Goal: Task Accomplishment & Management: Use online tool/utility

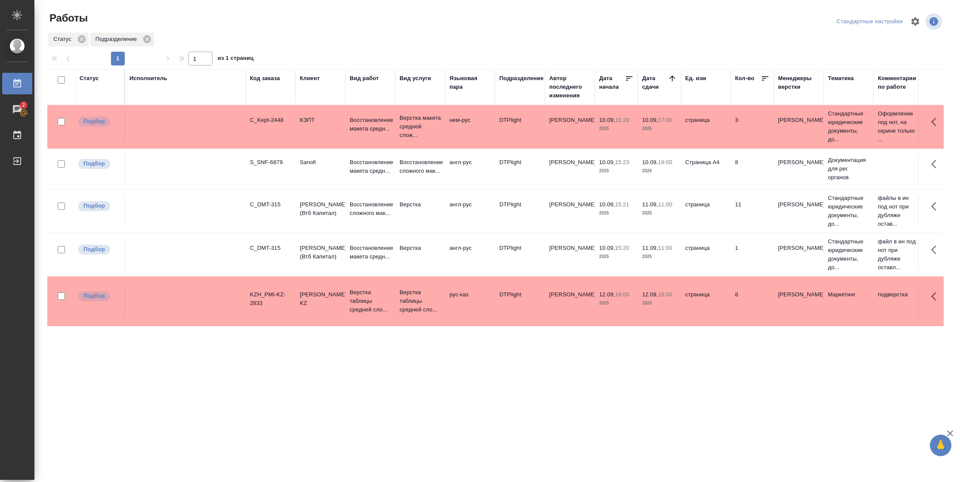
click at [722, 183] on td "Страница А4" at bounding box center [706, 169] width 50 height 30
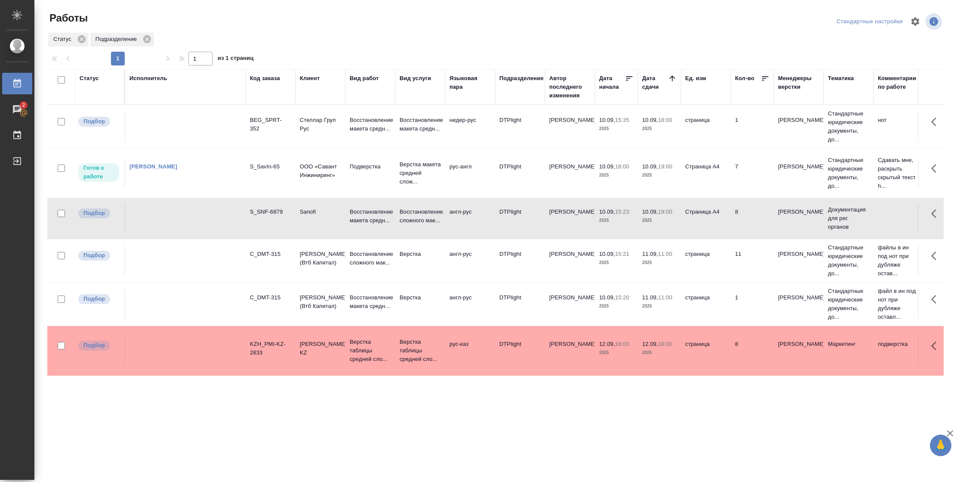
click at [663, 180] on td "10.09, 19:00 2025" at bounding box center [659, 173] width 43 height 30
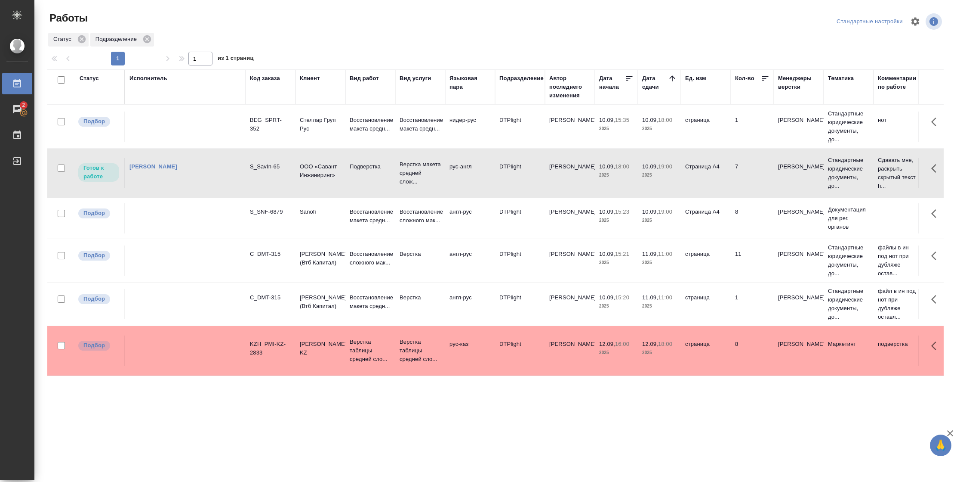
click at [663, 180] on td "10.09, 19:00 2025" at bounding box center [659, 173] width 43 height 30
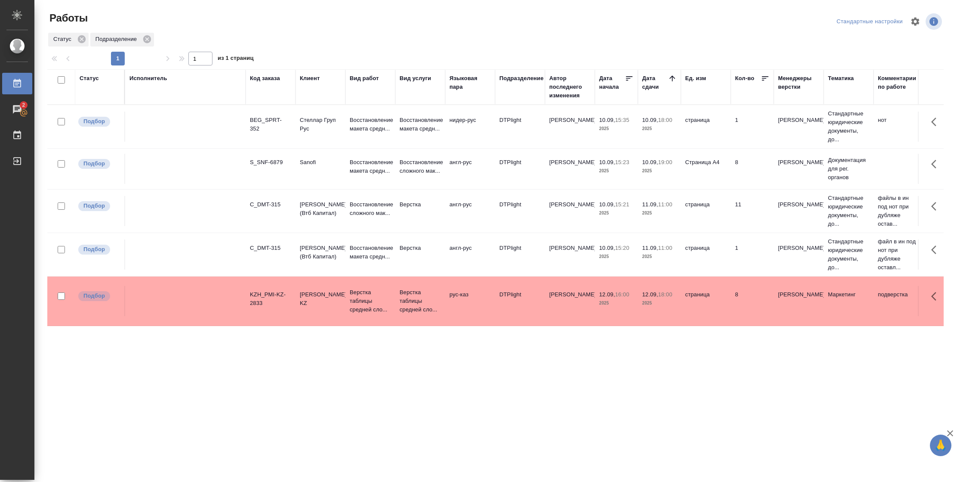
click at [691, 135] on td "страница" at bounding box center [706, 126] width 50 height 30
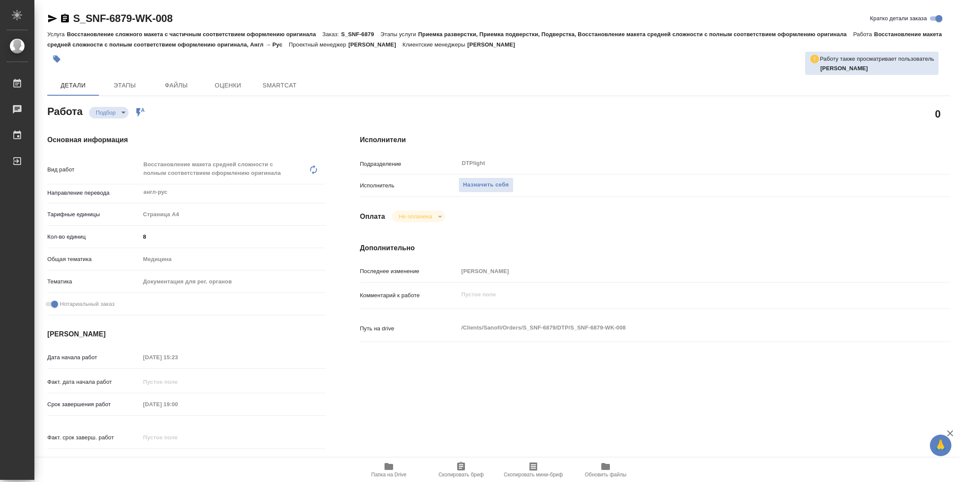
type textarea "x"
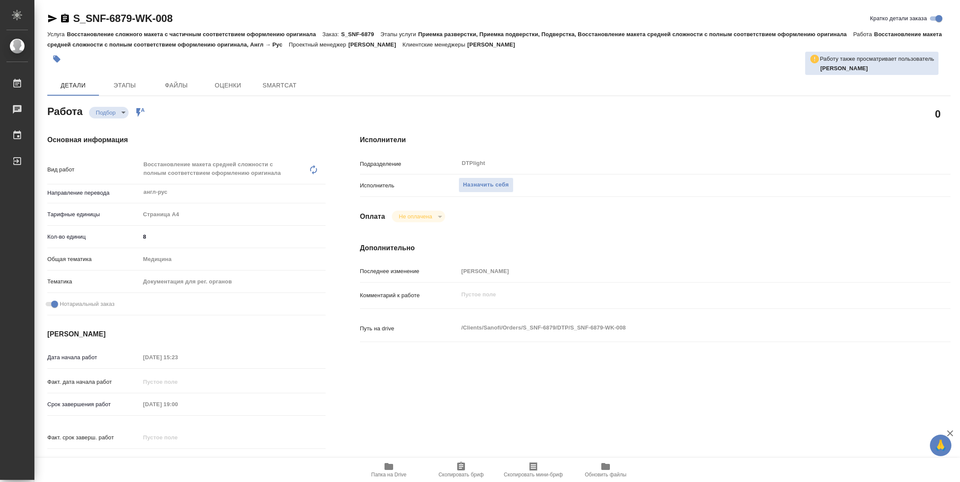
type textarea "x"
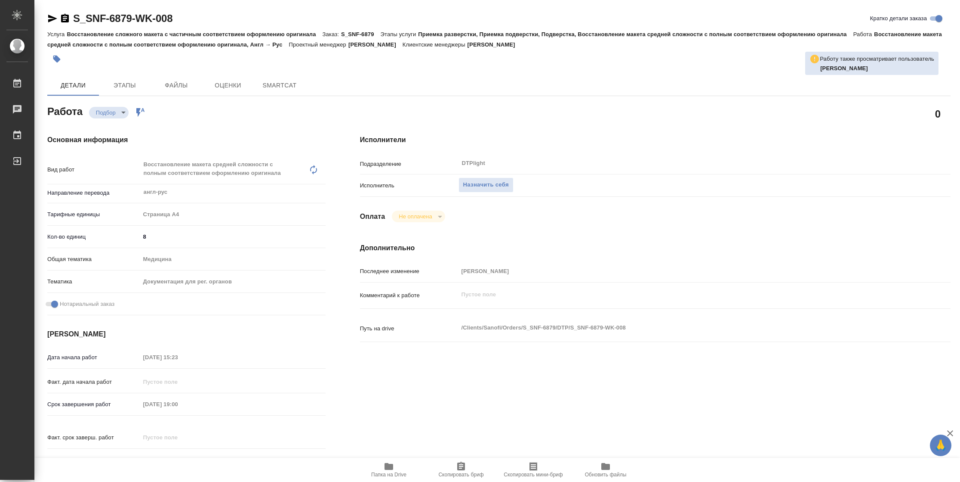
click at [395, 476] on span "Папка на Drive" at bounding box center [388, 474] width 35 height 6
type textarea "x"
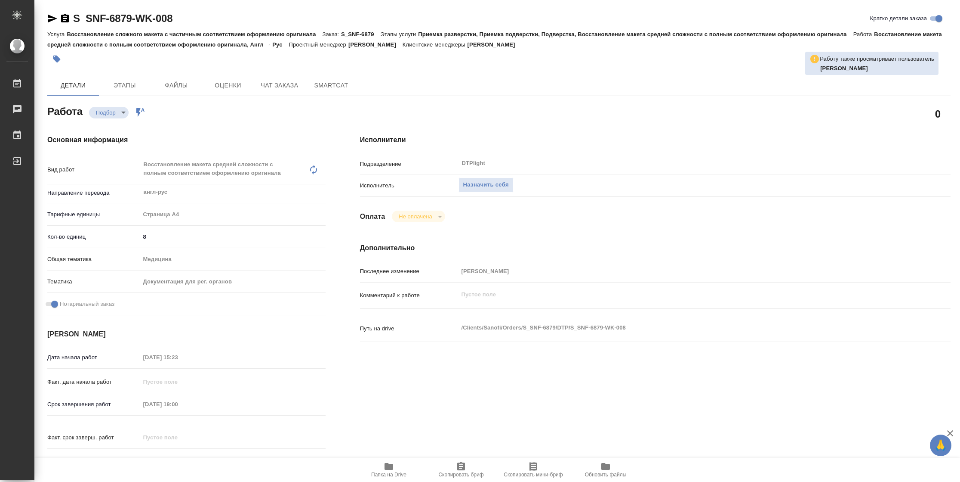
type textarea "x"
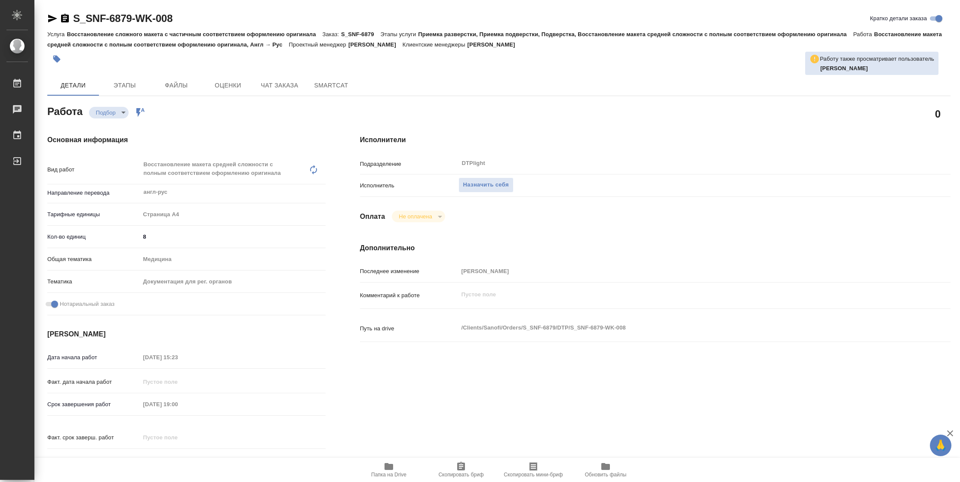
type textarea "x"
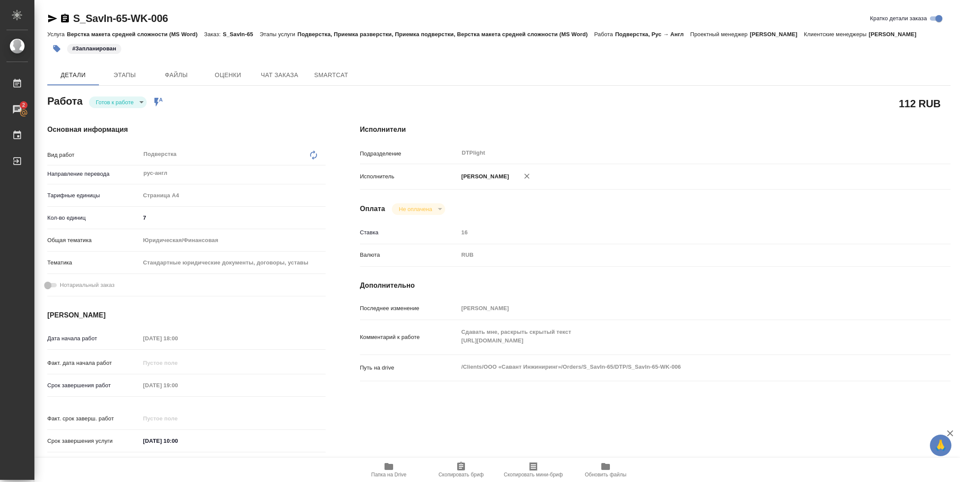
click at [117, 99] on body "🙏 .cls-1 fill:#fff; AWATERA Vasilyeva Natalia Работы 2 Чаты График Выйти S_SavI…" at bounding box center [480, 241] width 960 height 482
click at [117, 99] on button "В работе" at bounding box center [110, 101] width 28 height 9
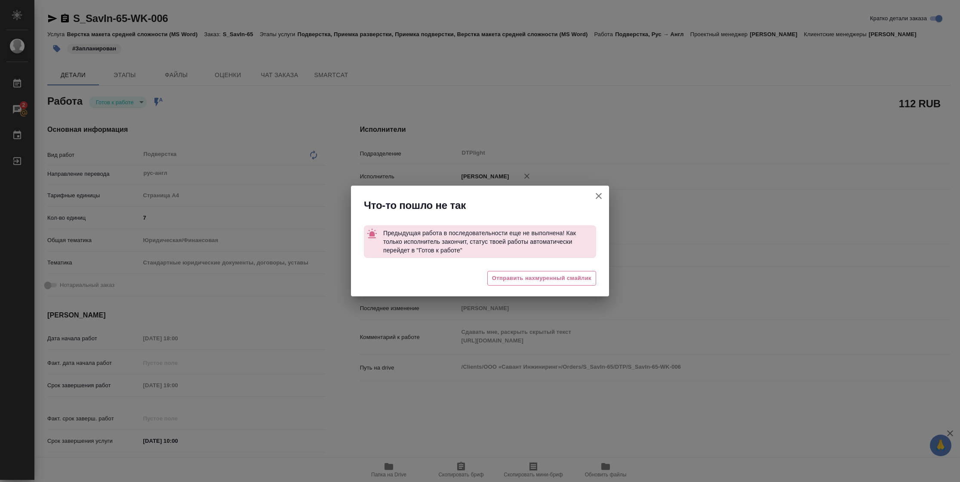
type textarea "x"
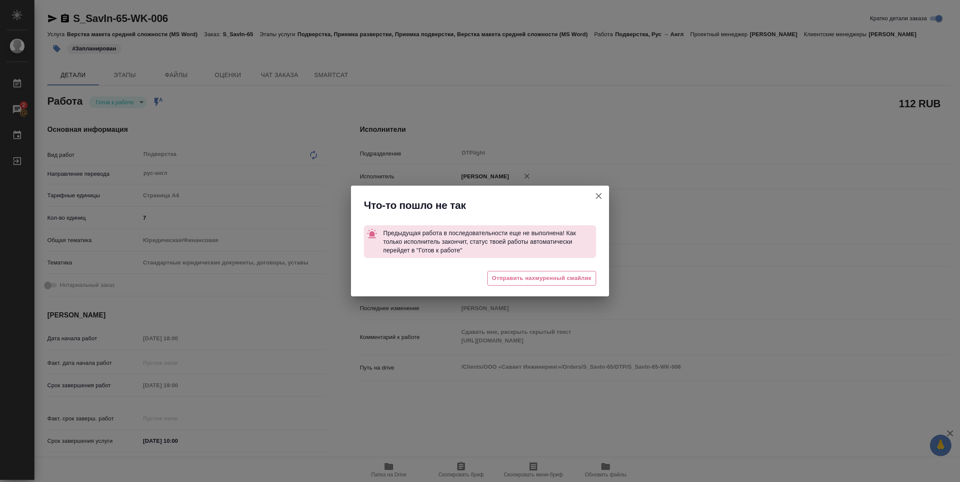
type textarea "x"
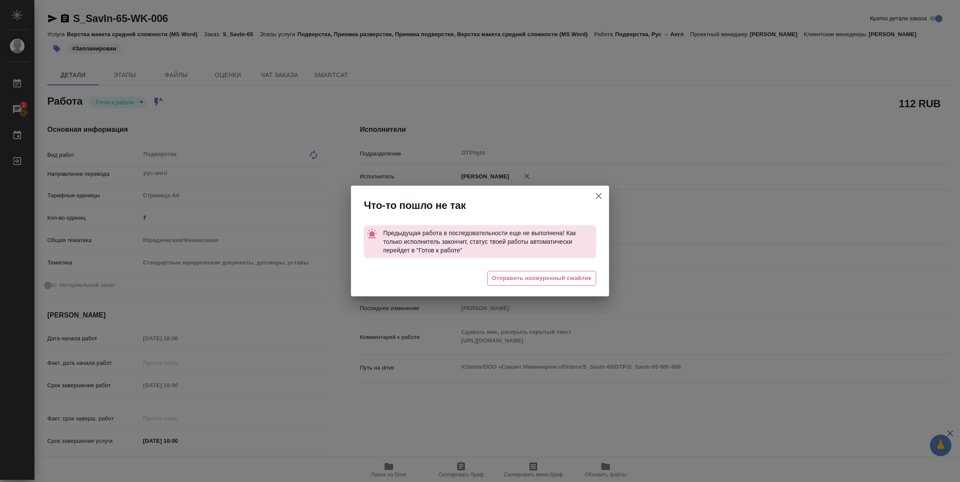
type textarea "x"
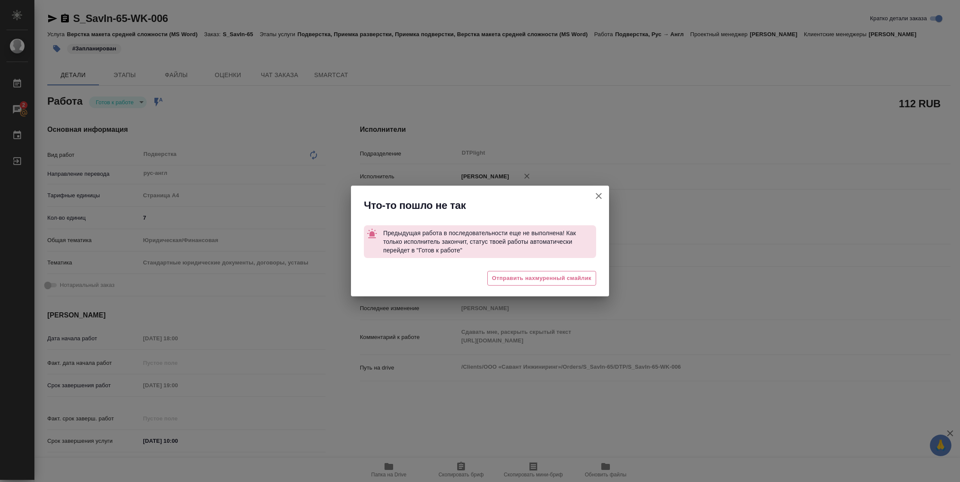
click at [601, 196] on icon "button" at bounding box center [599, 196] width 10 height 10
type textarea "x"
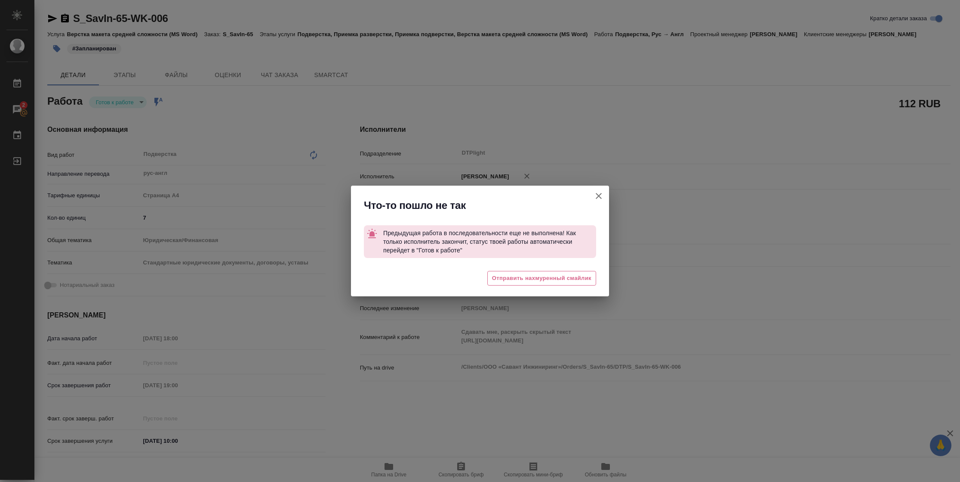
type textarea "x"
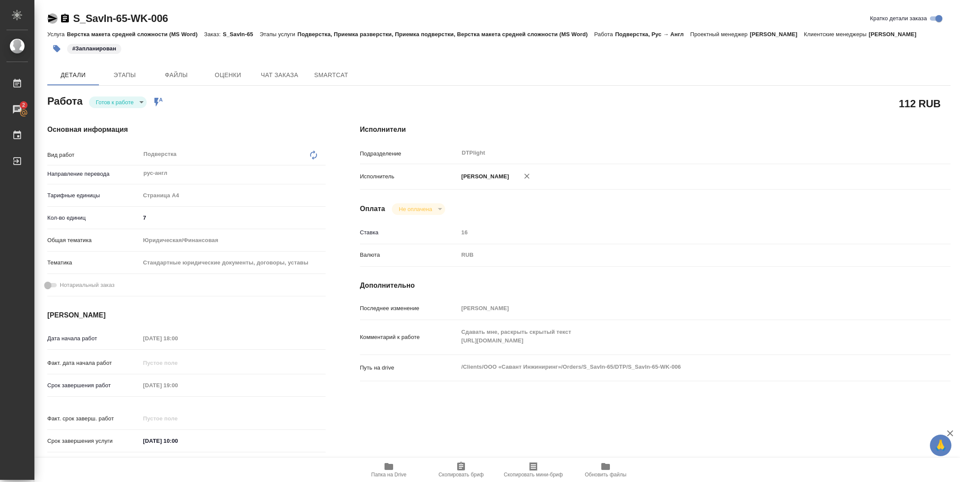
drag, startPoint x: 48, startPoint y: 21, endPoint x: 100, endPoint y: 51, distance: 59.9
click at [49, 21] on icon "button" at bounding box center [52, 19] width 9 height 8
click at [130, 96] on body "🙏 .cls-1 fill:#fff; AWATERA Vasilyeva Natalia Работы 2 Чаты График Выйти S_SavI…" at bounding box center [480, 241] width 960 height 482
click at [127, 101] on li "В работе" at bounding box center [118, 102] width 58 height 15
type textarea "x"
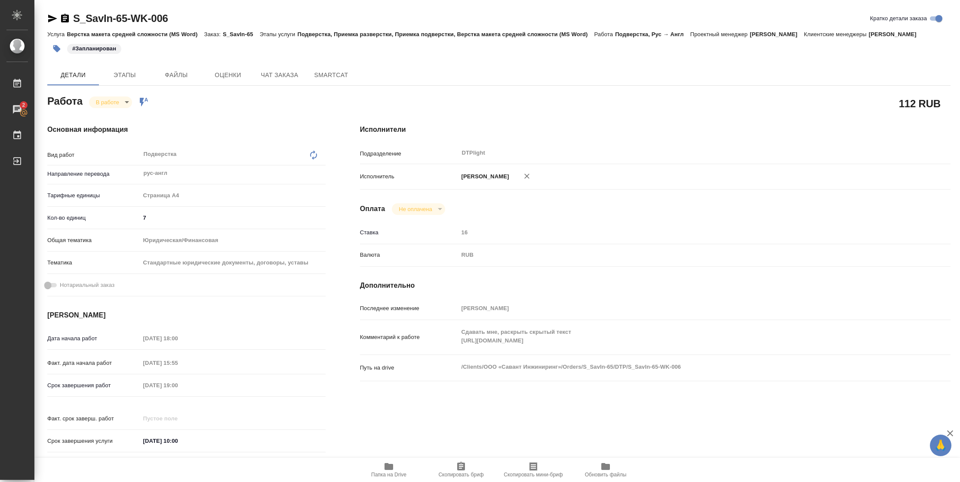
type textarea "x"
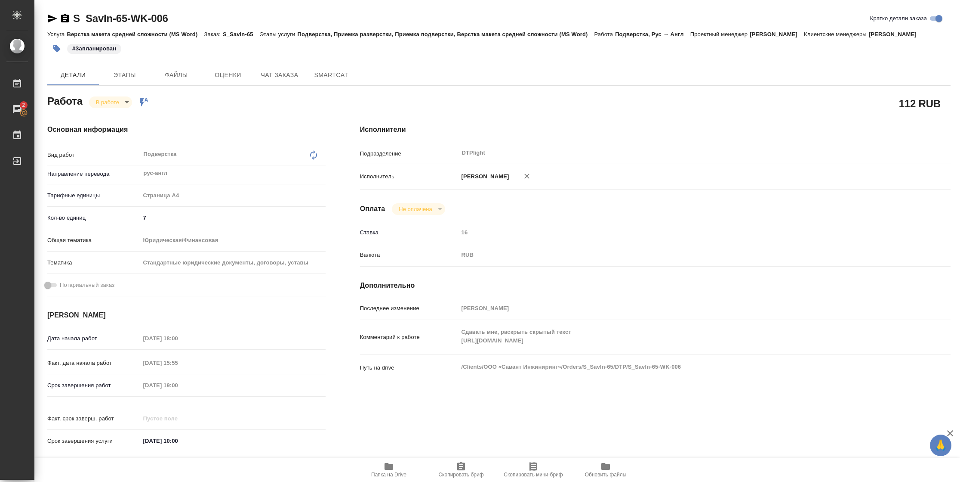
type textarea "x"
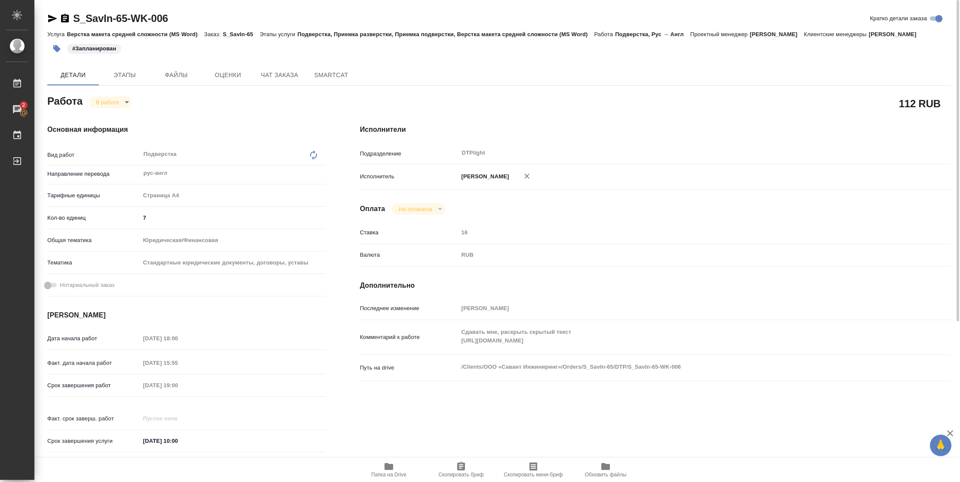
type textarea "x"
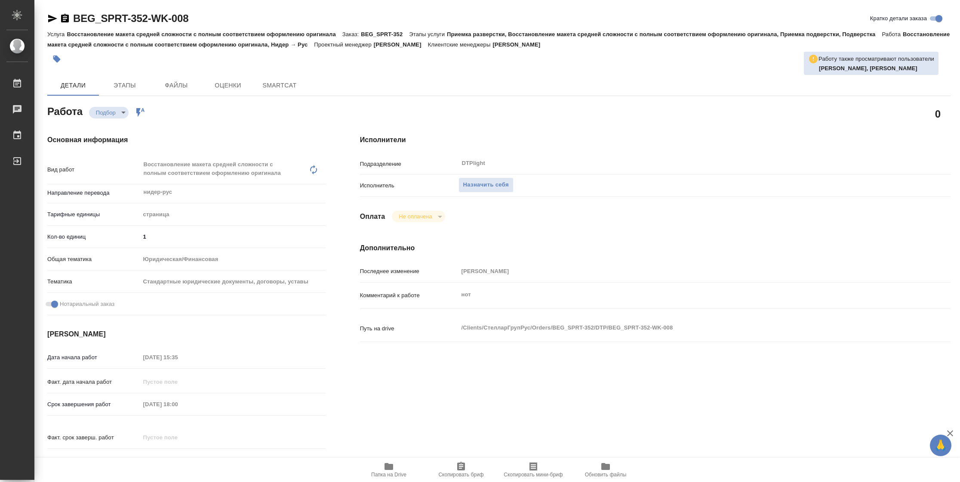
type textarea "x"
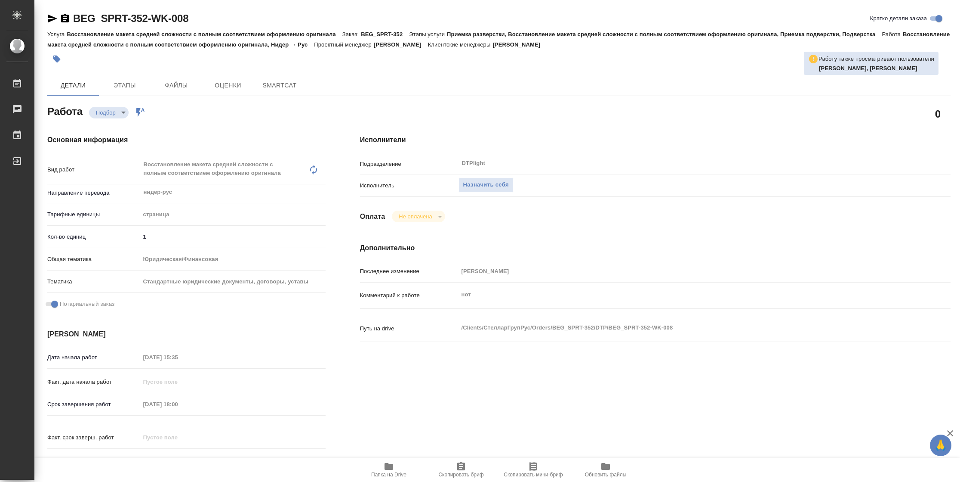
type textarea "x"
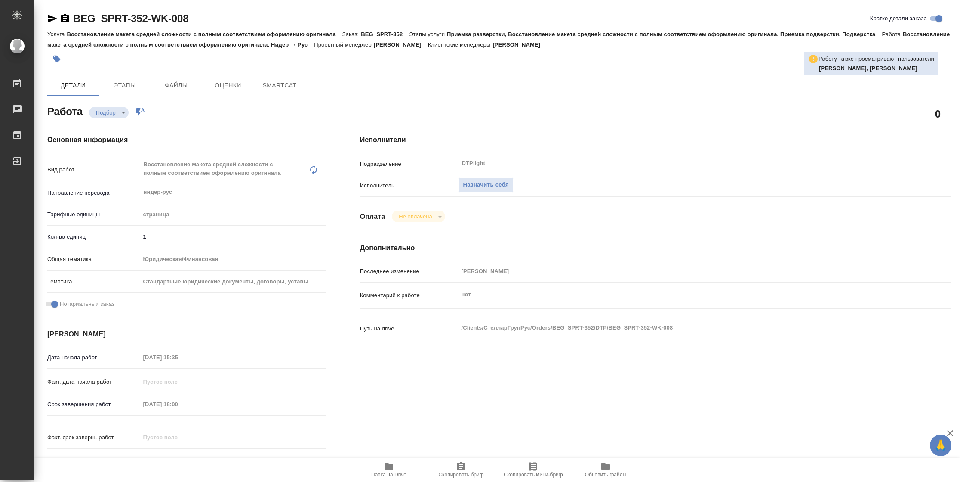
type textarea "x"
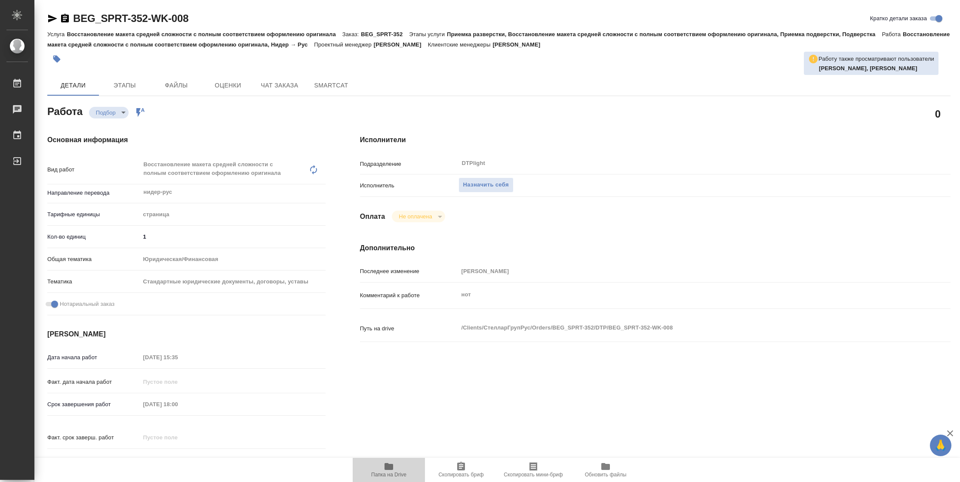
click at [394, 476] on span "Папка на Drive" at bounding box center [388, 474] width 35 height 6
type textarea "x"
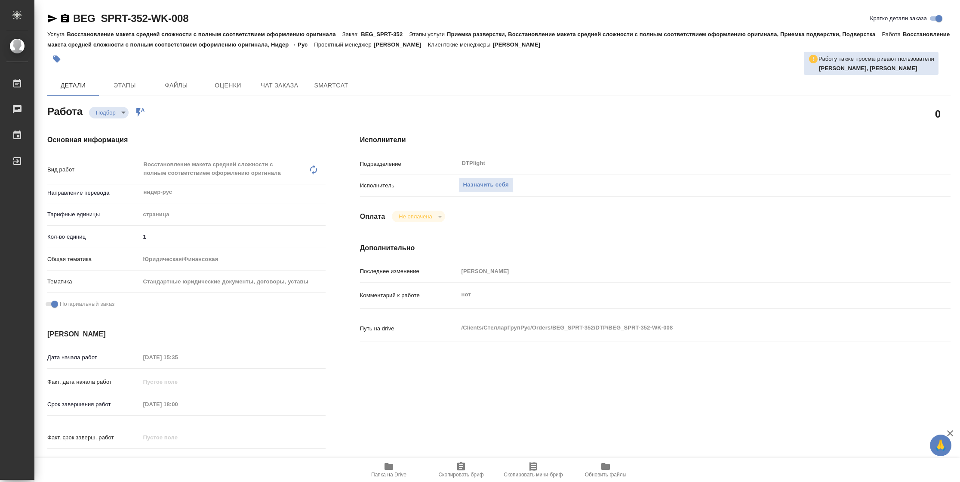
type textarea "x"
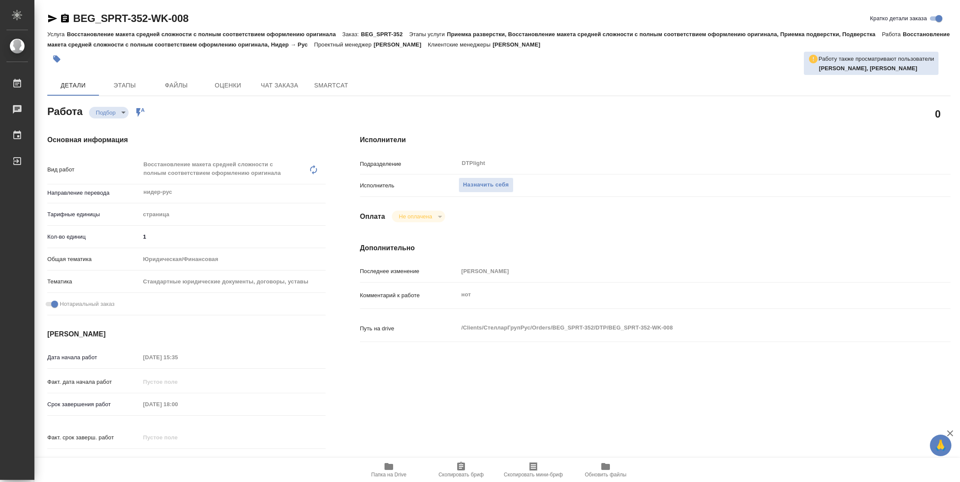
type textarea "x"
